Goal: Complete application form: Complete application form

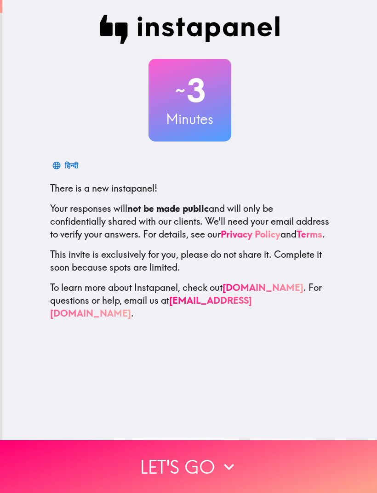
click at [197, 467] on button "Let's go" at bounding box center [188, 466] width 377 height 53
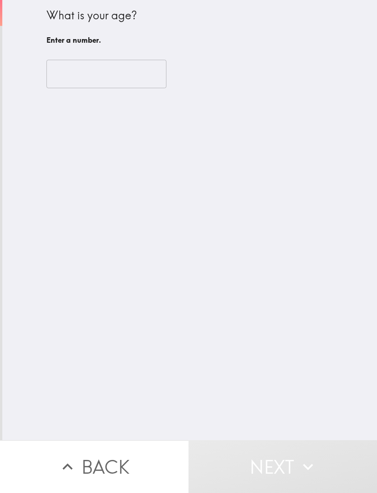
click at [124, 75] on input "number" at bounding box center [106, 74] width 120 height 29
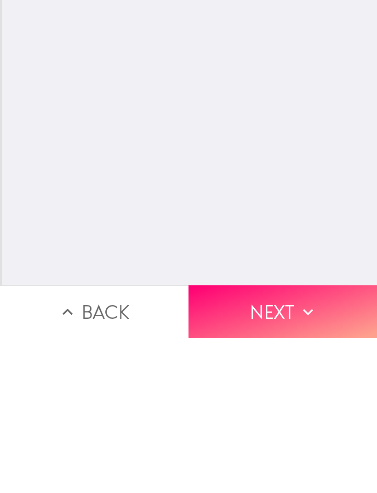
type input "77"
click at [266, 440] on button "Next" at bounding box center [283, 466] width 189 height 53
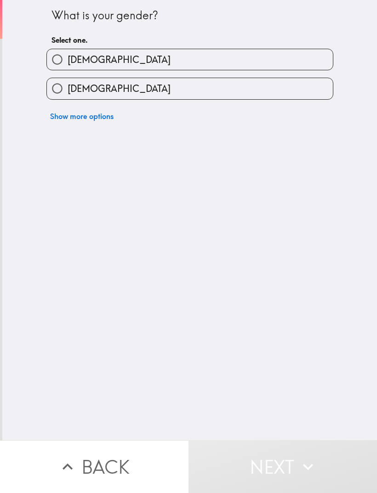
click at [171, 83] on label "[DEMOGRAPHIC_DATA]" at bounding box center [190, 88] width 286 height 21
click at [68, 83] on input "[DEMOGRAPHIC_DATA]" at bounding box center [57, 88] width 21 height 21
radio input "true"
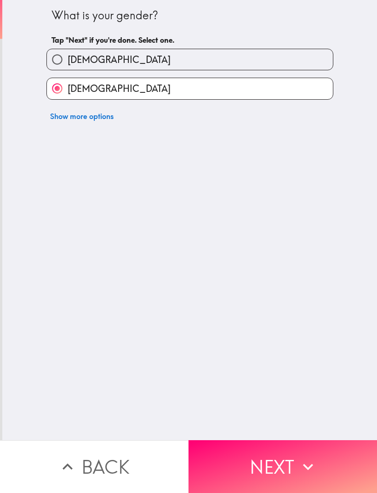
click at [262, 471] on button "Next" at bounding box center [283, 466] width 189 height 53
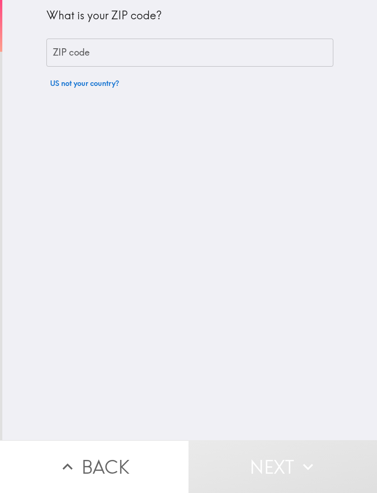
click at [167, 51] on input "ZIP code" at bounding box center [189, 53] width 287 height 29
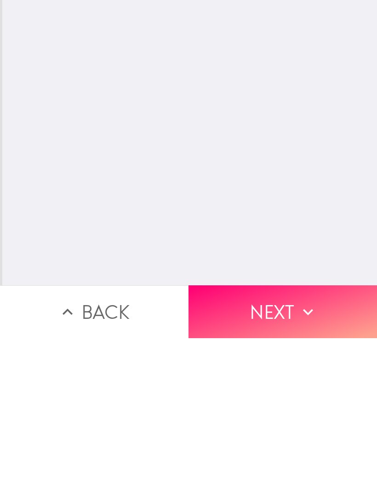
type input "75238"
click at [272, 440] on button "Next" at bounding box center [283, 466] width 189 height 53
